Goal: Information Seeking & Learning: Learn about a topic

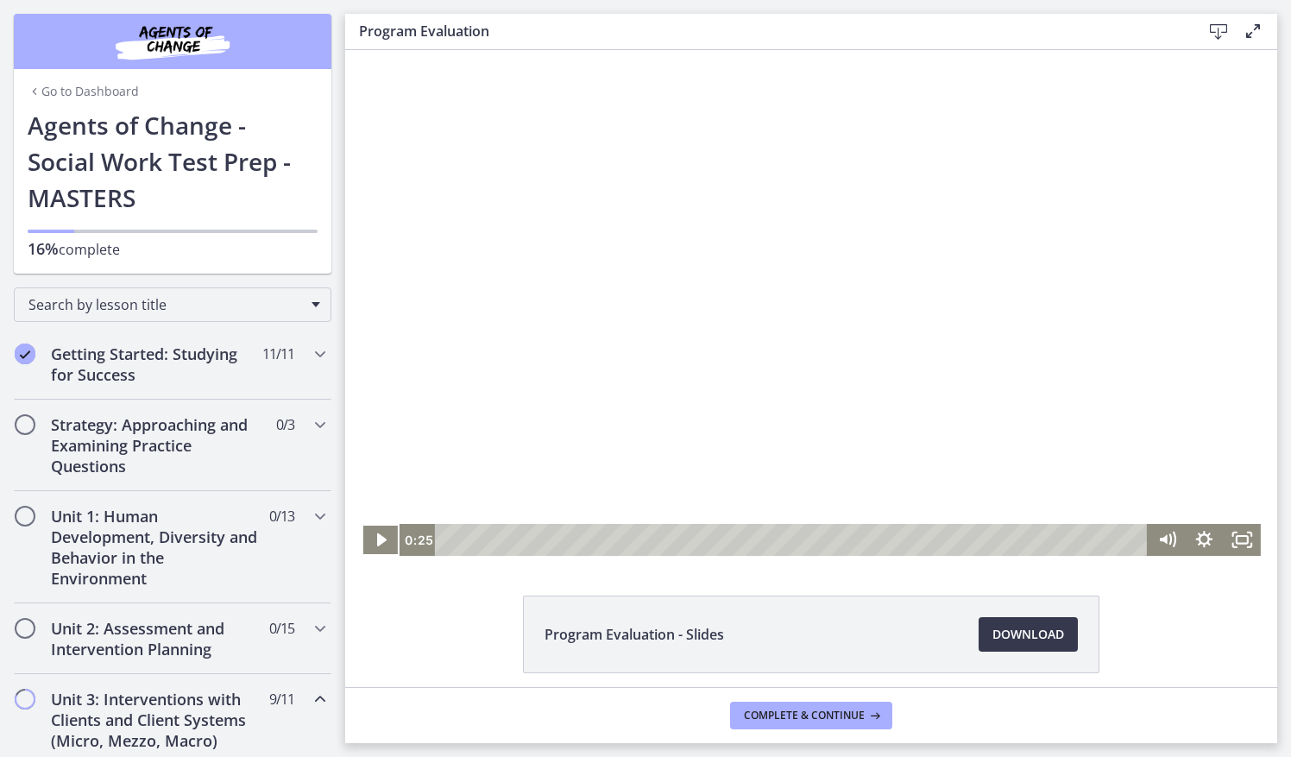
scroll to position [868, 0]
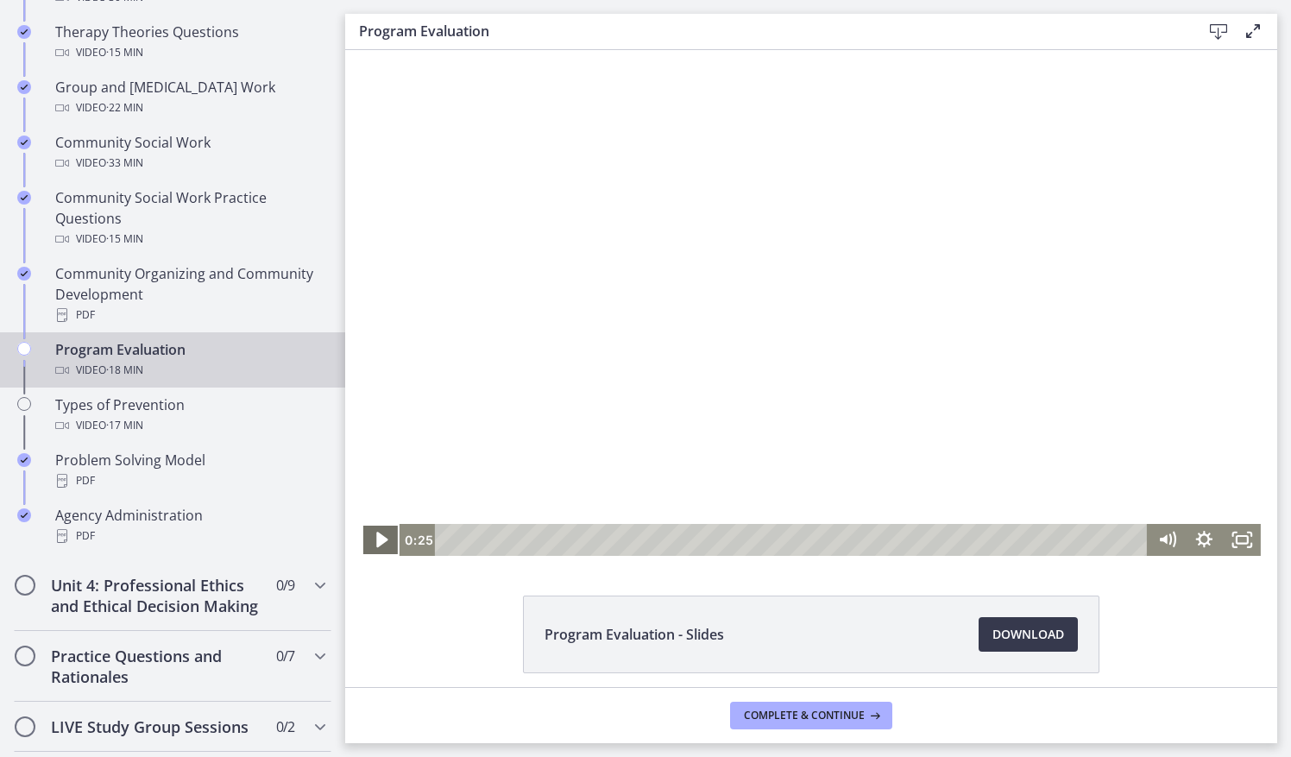
click at [376, 542] on icon "Play Video" at bounding box center [381, 540] width 11 height 16
click at [695, 542] on div "6:43" at bounding box center [794, 540] width 690 height 32
click at [806, 534] on div "9:41" at bounding box center [794, 540] width 690 height 32
click at [847, 539] on div "10:46" at bounding box center [794, 540] width 690 height 32
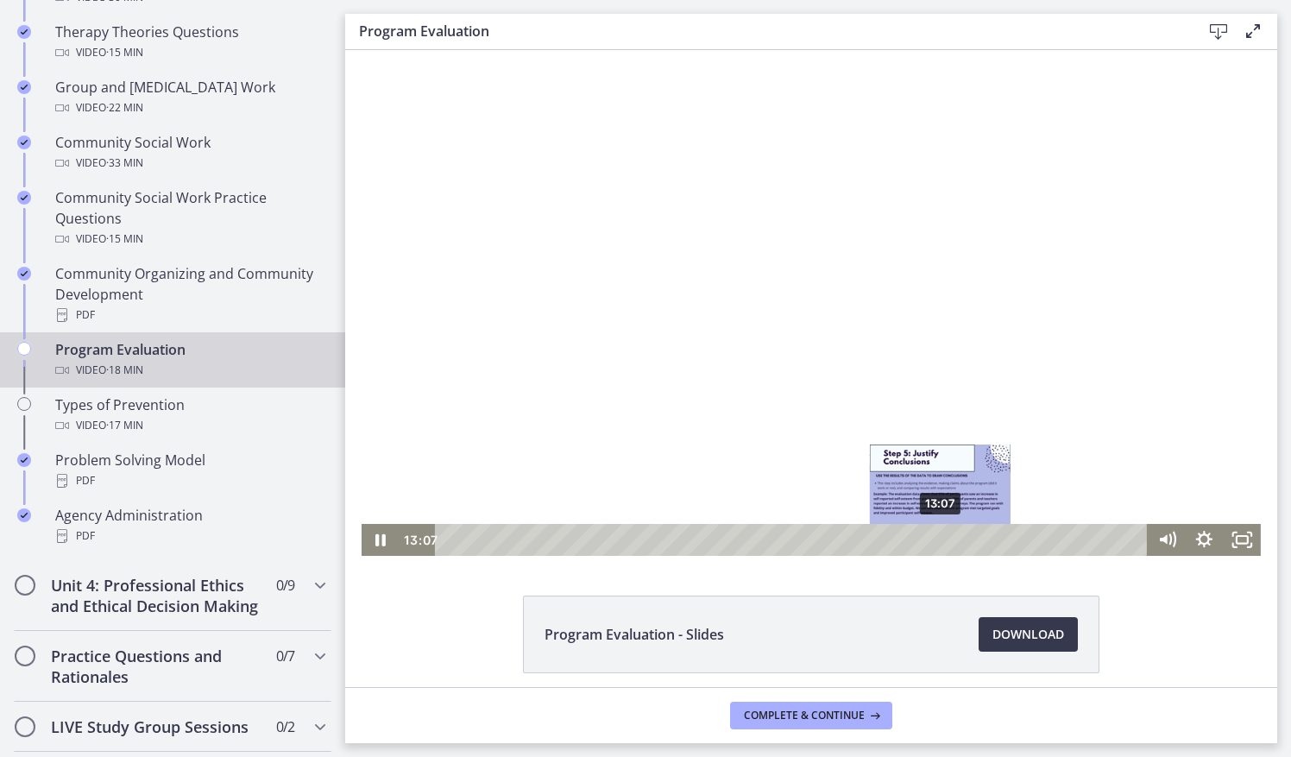
click at [935, 541] on div "13:07" at bounding box center [794, 540] width 690 height 32
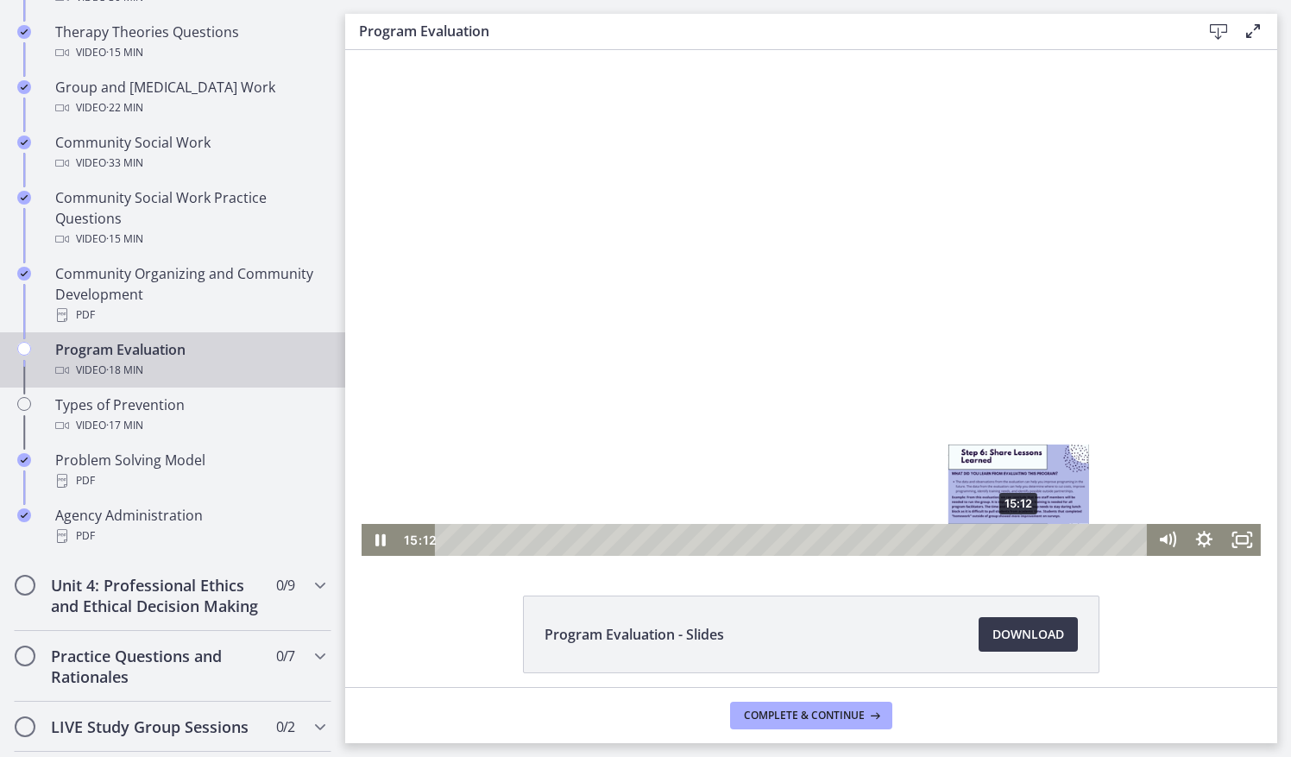
click at [1013, 539] on div "15:12" at bounding box center [794, 540] width 690 height 32
click at [1045, 534] on div "16:03" at bounding box center [794, 540] width 690 height 32
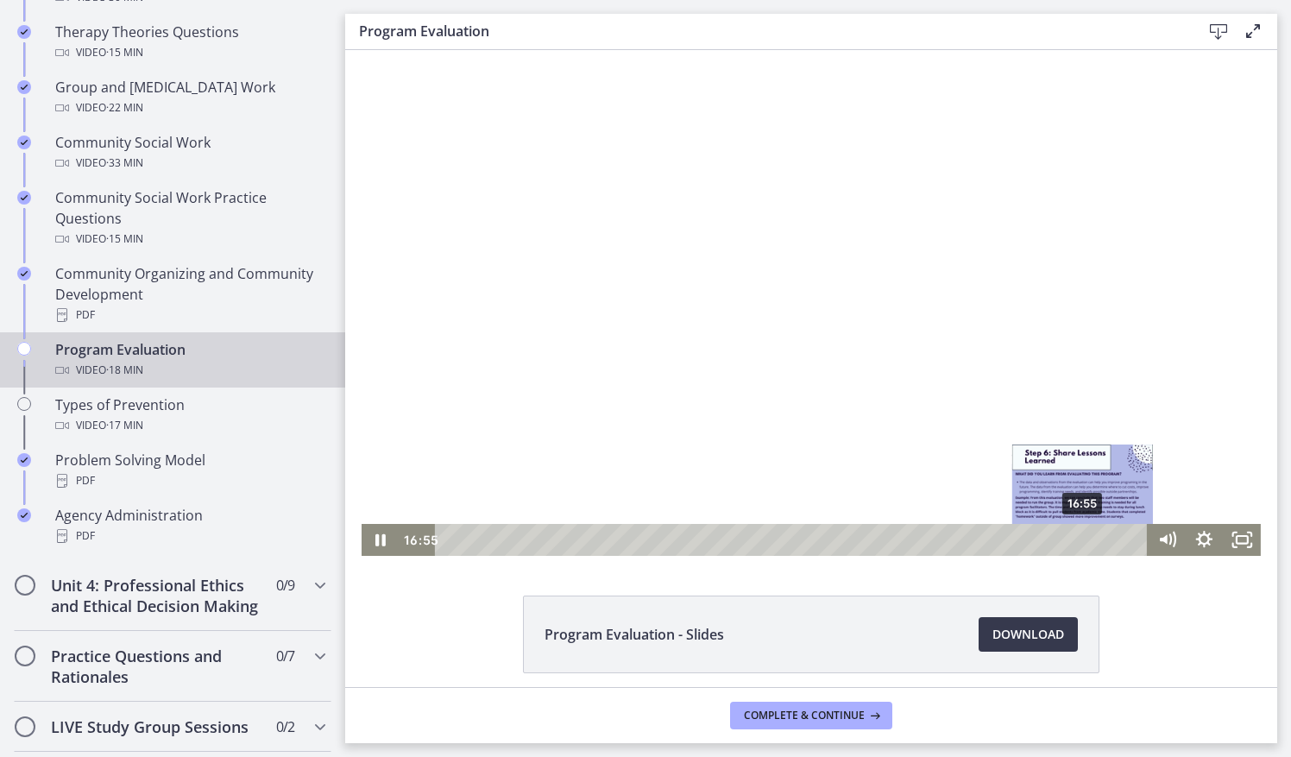
click at [1077, 538] on div "16:55" at bounding box center [794, 540] width 690 height 32
click at [1099, 540] on div "17:29" at bounding box center [794, 540] width 690 height 32
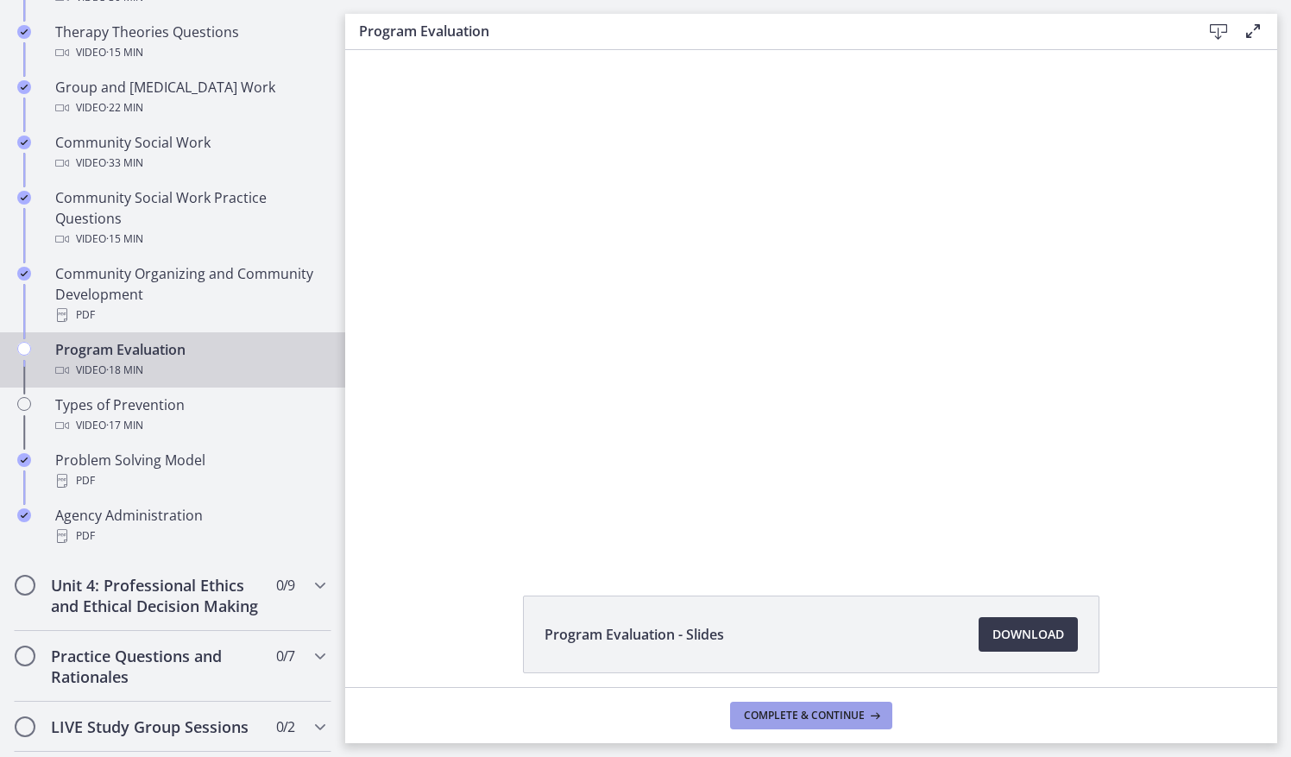
click at [785, 716] on span "Complete & continue" at bounding box center [804, 716] width 121 height 14
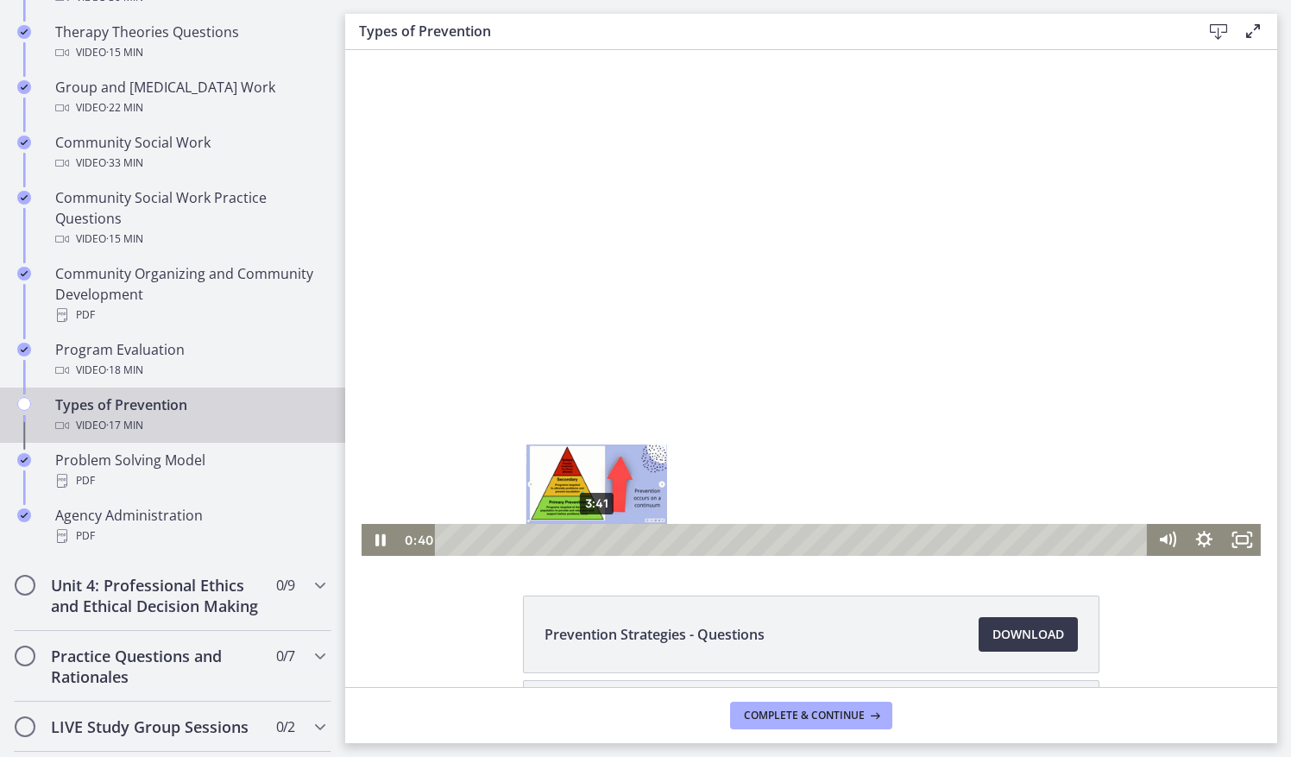
click at [590, 537] on div "3:41" at bounding box center [794, 540] width 690 height 32
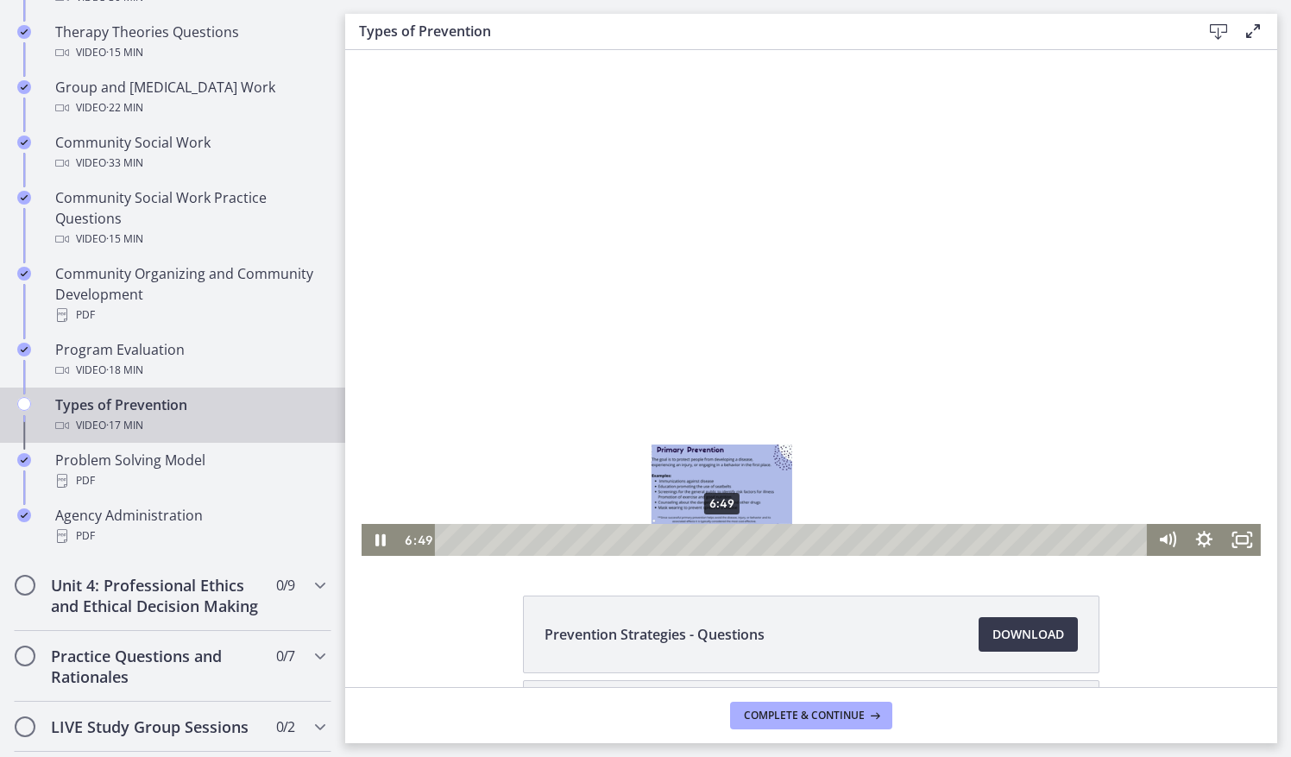
click at [715, 537] on div "6:49" at bounding box center [794, 540] width 690 height 32
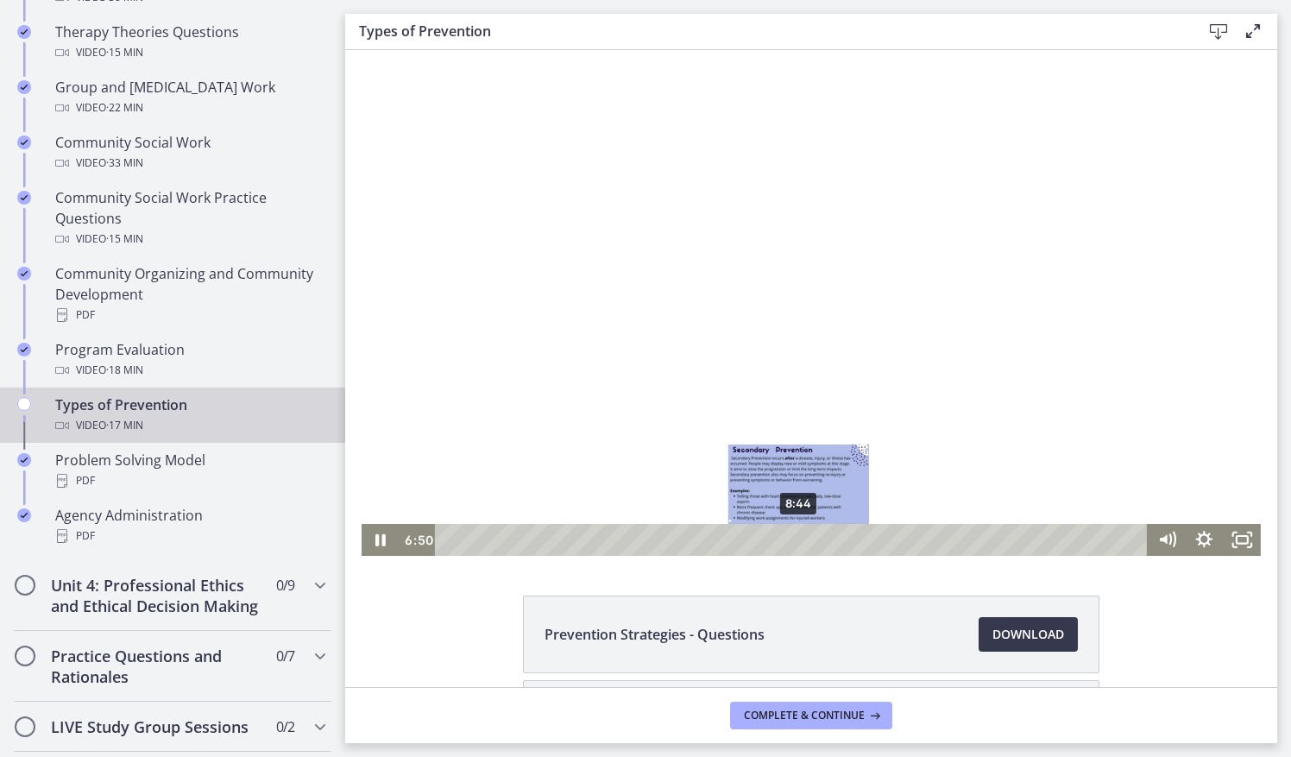
click at [792, 537] on div "8:44" at bounding box center [794, 540] width 690 height 32
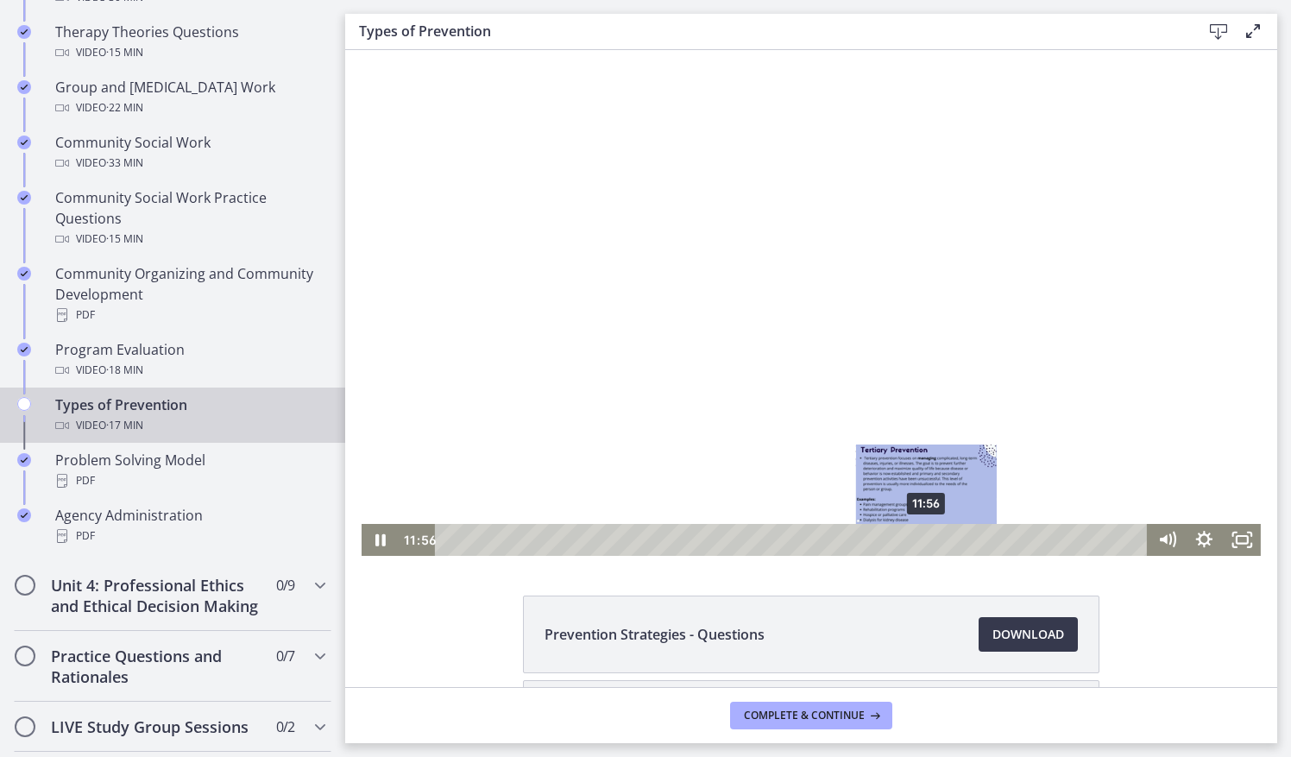
click at [921, 537] on div "11:56" at bounding box center [794, 540] width 690 height 32
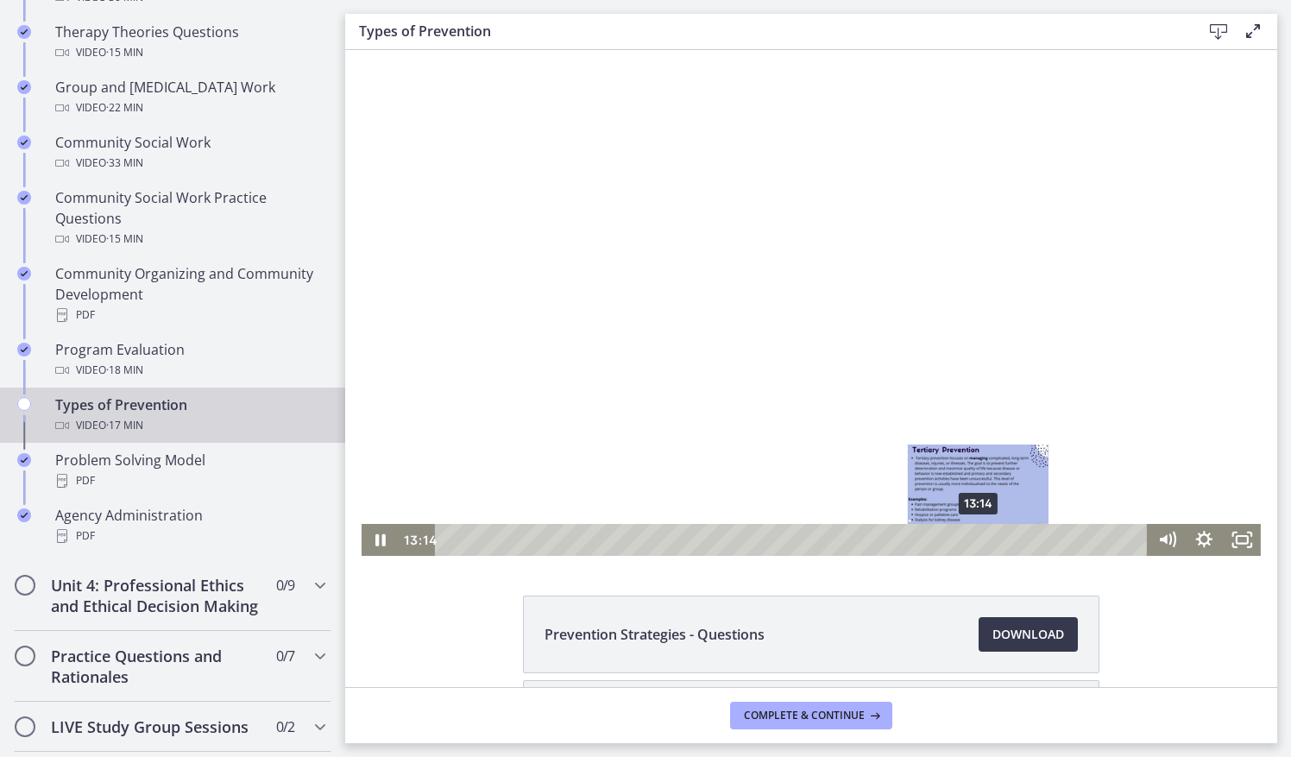
click at [973, 535] on div "13:14" at bounding box center [794, 540] width 690 height 32
click at [1005, 540] on div "14:03" at bounding box center [794, 540] width 690 height 32
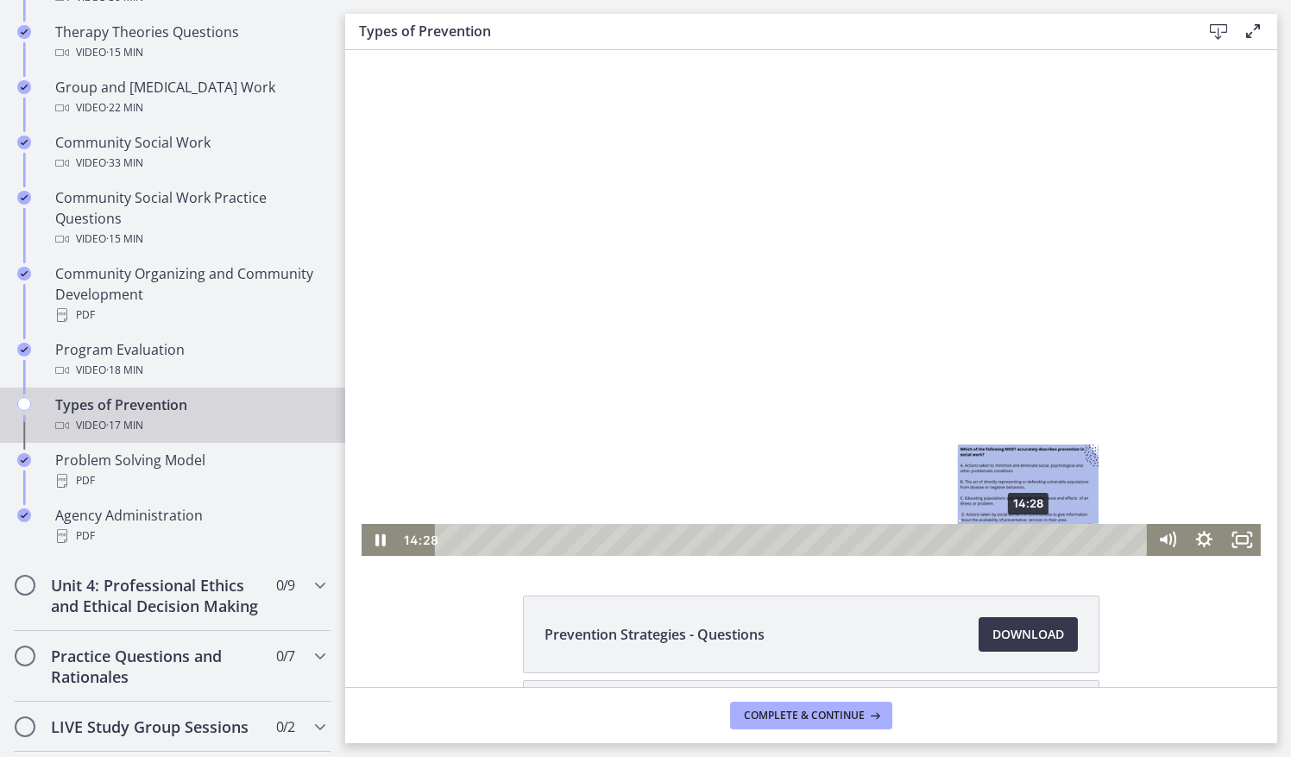
click at [1023, 540] on div "14:28" at bounding box center [794, 540] width 690 height 32
click at [1053, 537] on div "15:14" at bounding box center [794, 540] width 690 height 32
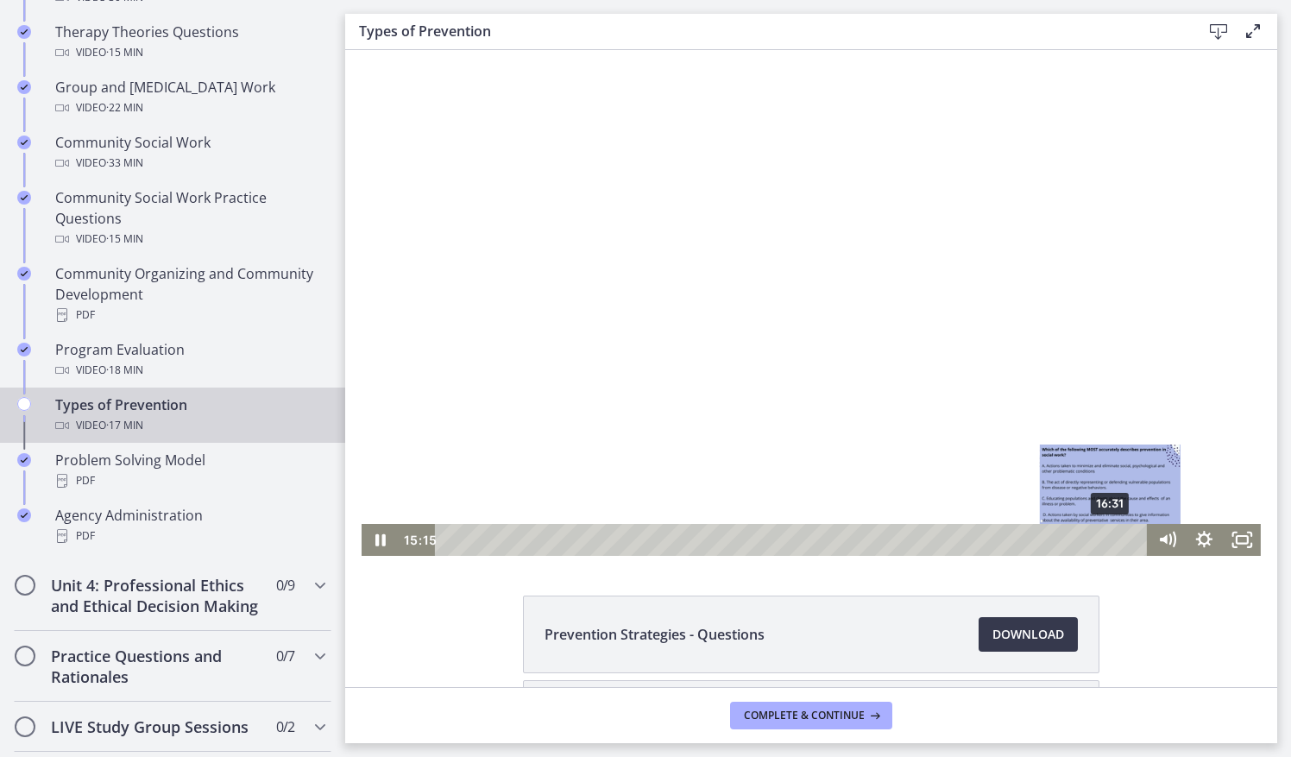
click at [1104, 535] on div "16:31" at bounding box center [794, 540] width 690 height 32
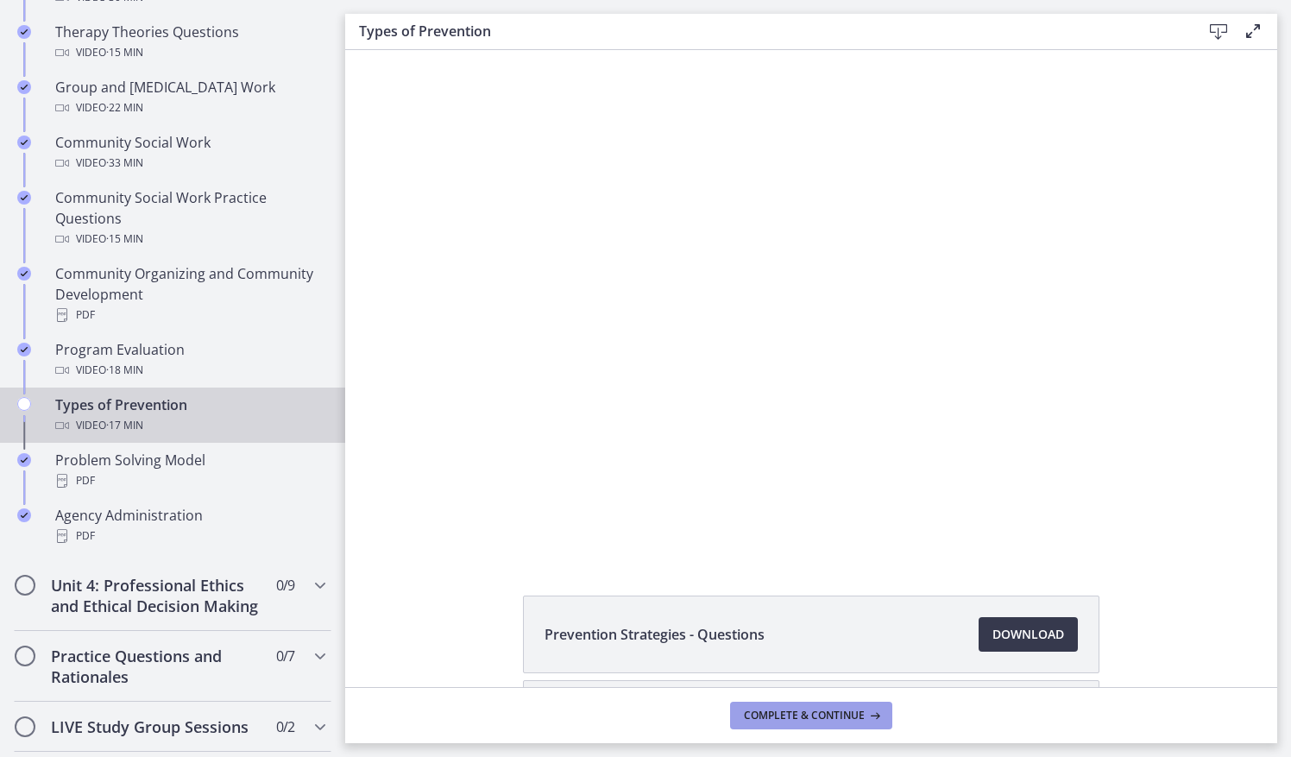
click at [853, 716] on span "Complete & continue" at bounding box center [804, 716] width 121 height 14
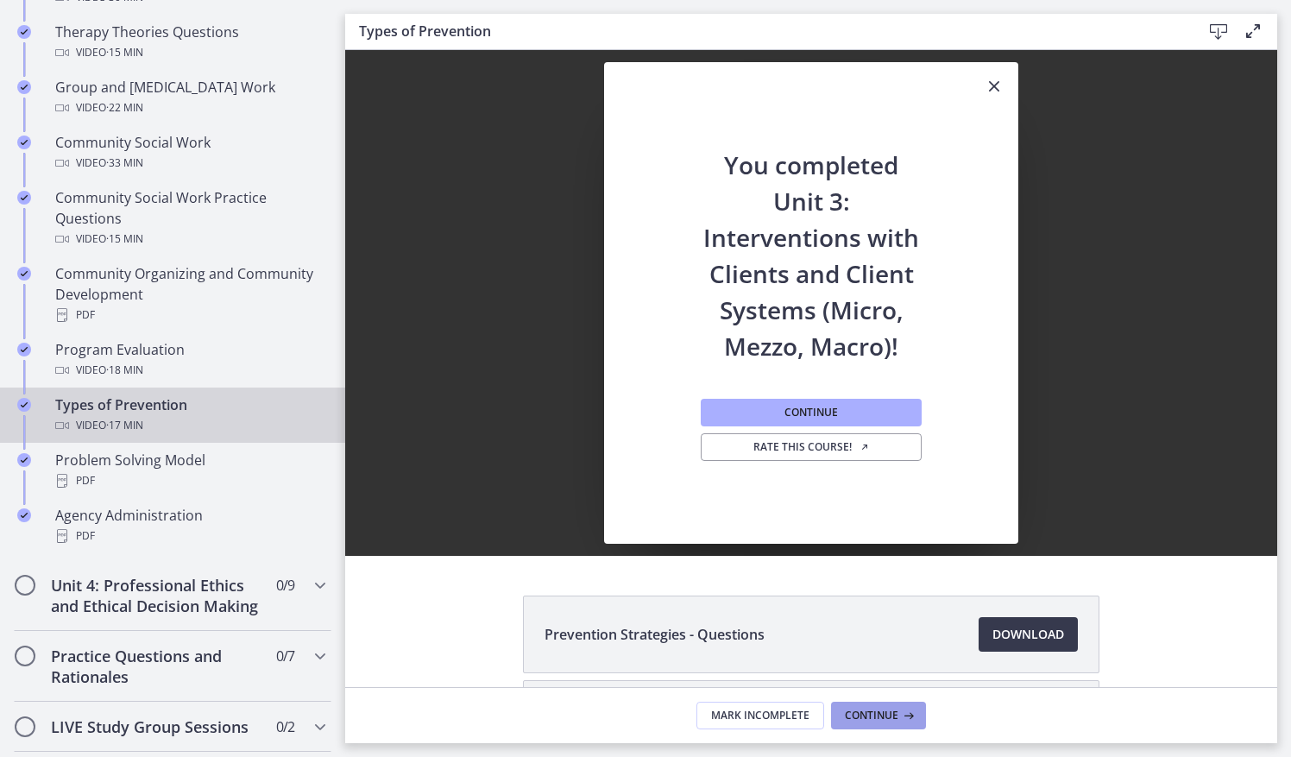
click at [853, 716] on span "Continue" at bounding box center [872, 716] width 54 height 14
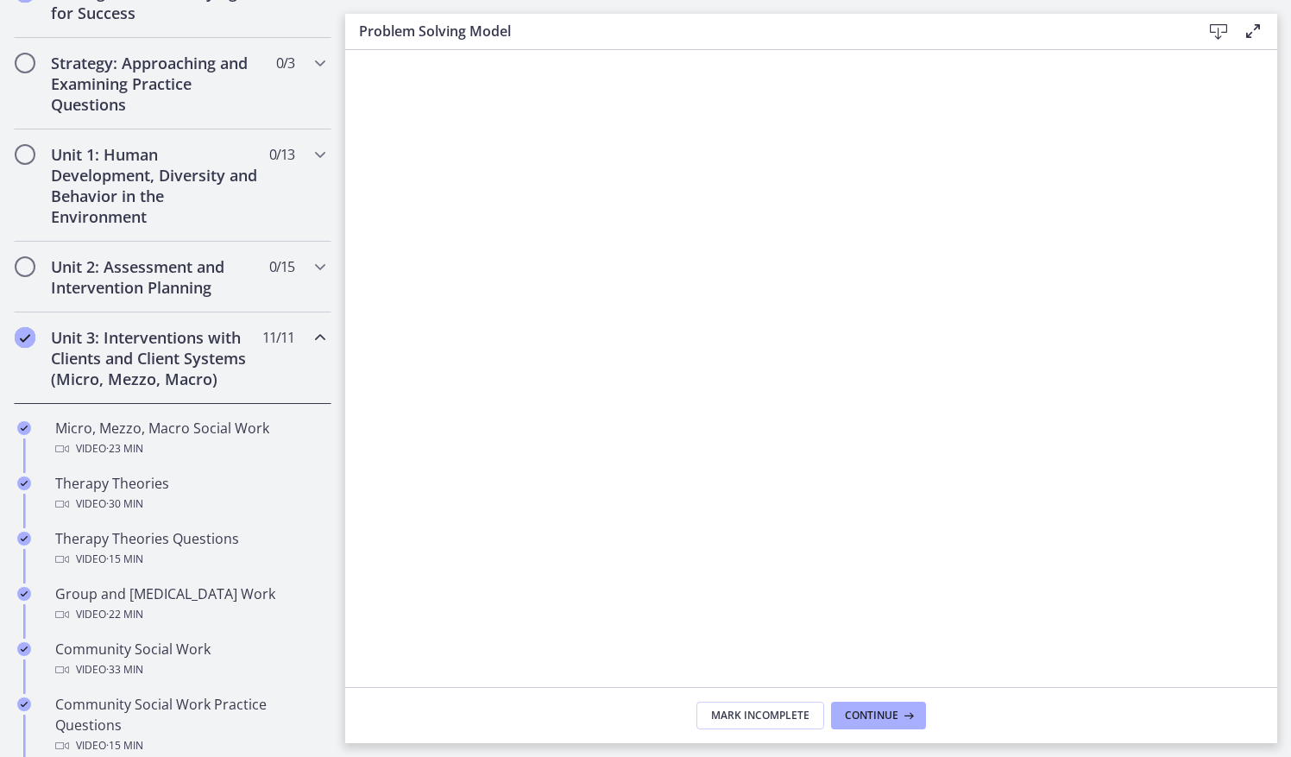
scroll to position [361, 0]
click at [199, 362] on h2 "Unit 3: Interventions with Clients and Client Systems (Micro, Mezzo, Macro)" at bounding box center [156, 359] width 211 height 62
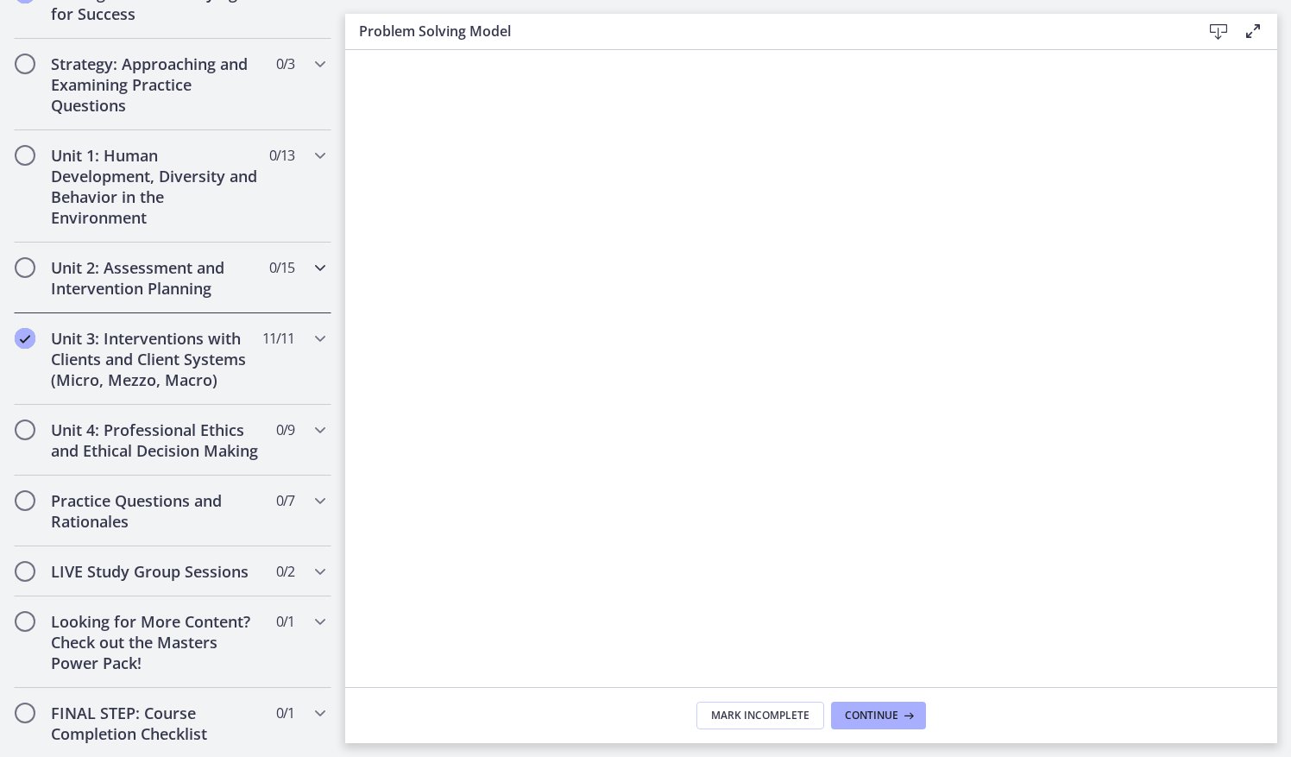
click at [136, 278] on h2 "Unit 2: Assessment and Intervention Planning" at bounding box center [156, 277] width 211 height 41
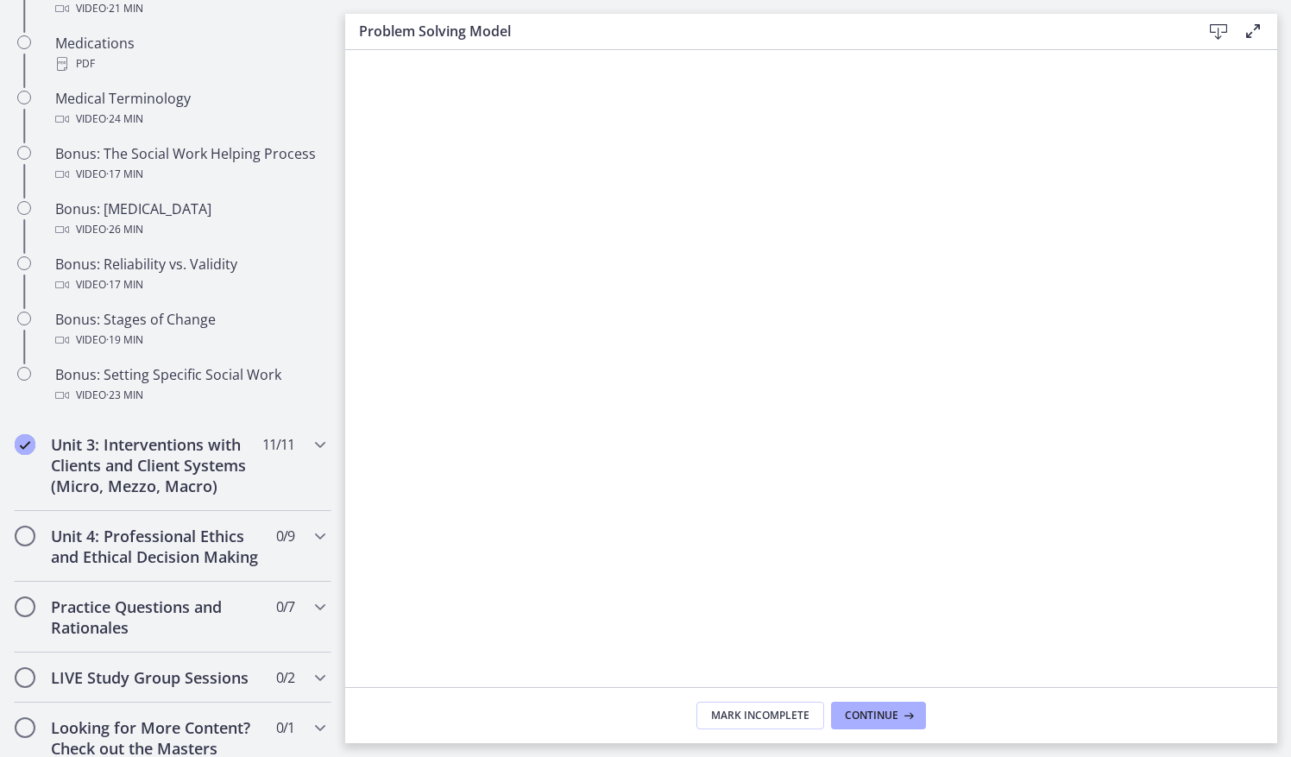
scroll to position [1303, 0]
click at [204, 568] on h2 "Unit 4: Professional Ethics and Ethical Decision Making" at bounding box center [156, 546] width 211 height 41
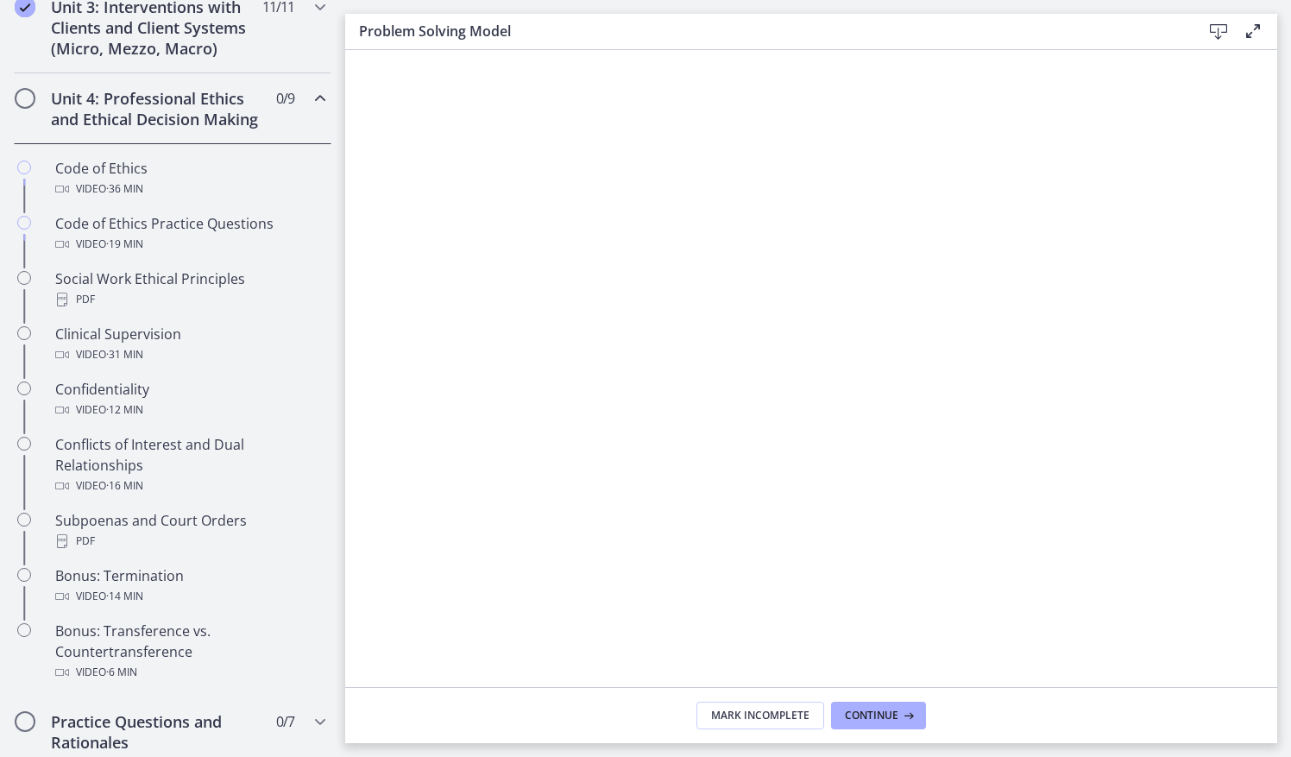
scroll to position [691, 0]
